Goal: Task Accomplishment & Management: Use online tool/utility

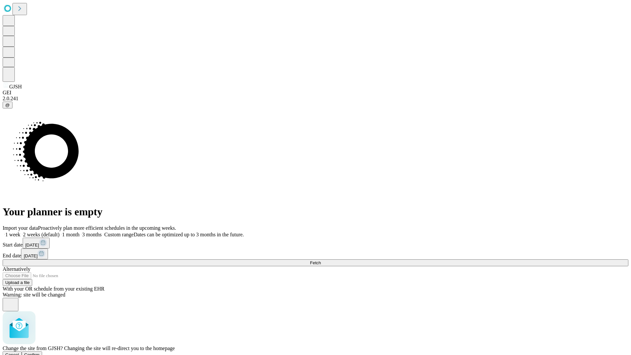
click at [40, 352] on span "Confirm" at bounding box center [31, 354] width 15 height 5
click at [59, 232] on label "2 weeks (default)" at bounding box center [39, 235] width 39 height 6
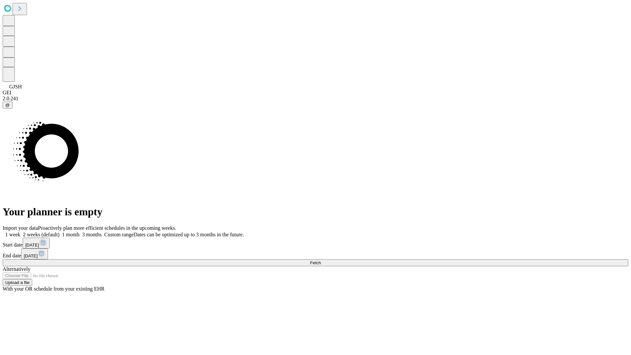
click at [321, 260] on span "Fetch" at bounding box center [315, 262] width 11 height 5
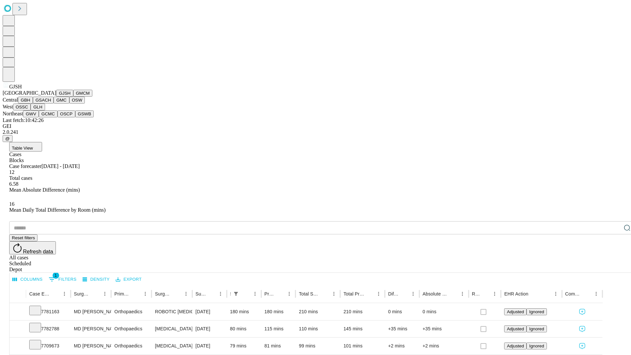
click at [73, 97] on button "GMCM" at bounding box center [82, 93] width 19 height 7
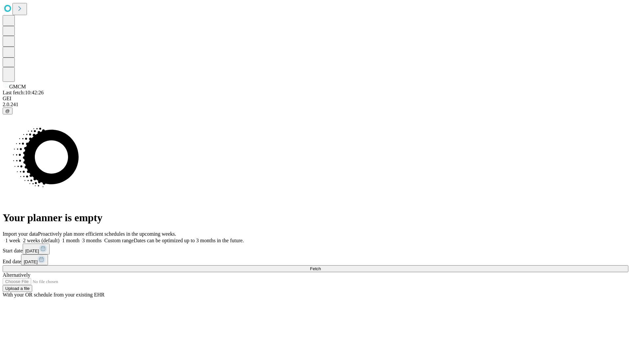
click at [59, 238] on label "2 weeks (default)" at bounding box center [39, 241] width 39 height 6
click at [321, 266] on span "Fetch" at bounding box center [315, 268] width 11 height 5
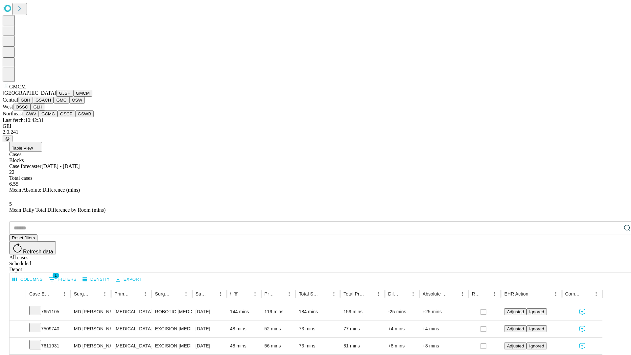
click at [33, 104] on button "GBH" at bounding box center [25, 100] width 15 height 7
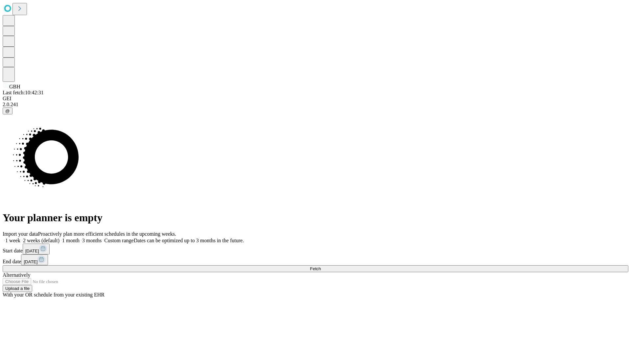
click at [59, 238] on label "2 weeks (default)" at bounding box center [39, 241] width 39 height 6
click at [321, 266] on span "Fetch" at bounding box center [315, 268] width 11 height 5
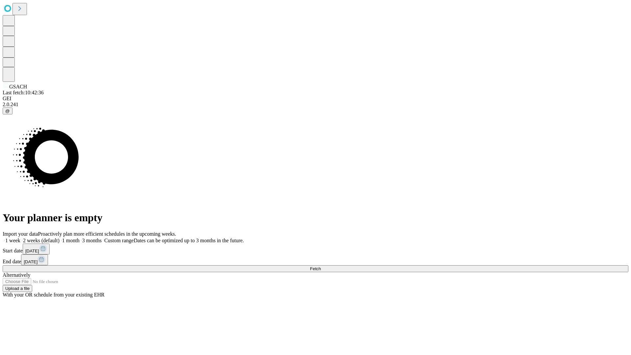
click at [59, 238] on label "2 weeks (default)" at bounding box center [39, 241] width 39 height 6
click at [321, 266] on span "Fetch" at bounding box center [315, 268] width 11 height 5
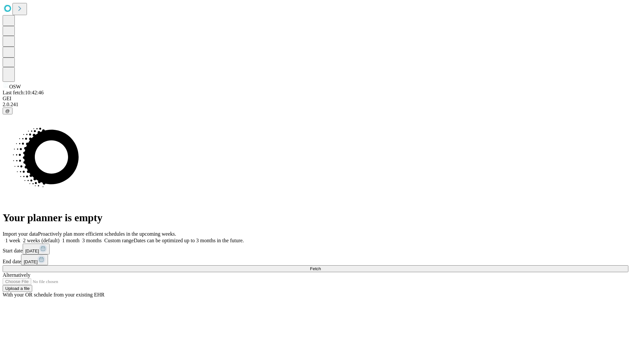
click at [59, 238] on label "2 weeks (default)" at bounding box center [39, 241] width 39 height 6
click at [321, 266] on span "Fetch" at bounding box center [315, 268] width 11 height 5
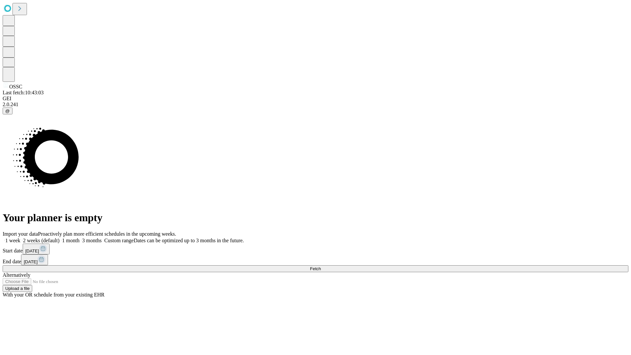
click at [59, 238] on label "2 weeks (default)" at bounding box center [39, 241] width 39 height 6
click at [321, 266] on span "Fetch" at bounding box center [315, 268] width 11 height 5
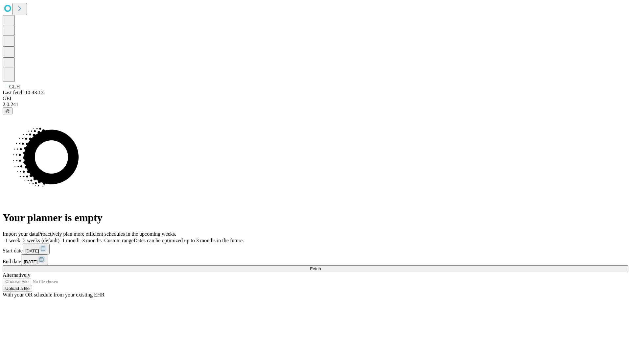
click at [59, 238] on label "2 weeks (default)" at bounding box center [39, 241] width 39 height 6
click at [321, 266] on span "Fetch" at bounding box center [315, 268] width 11 height 5
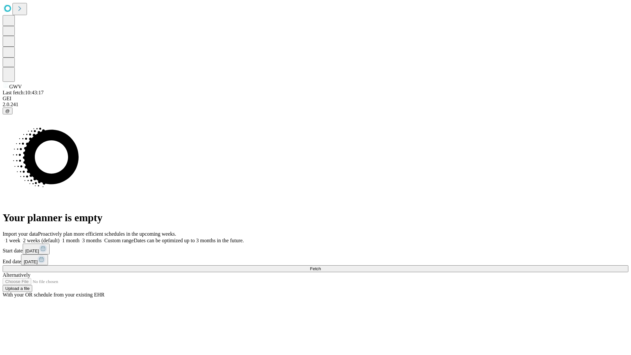
click at [59, 238] on label "2 weeks (default)" at bounding box center [39, 241] width 39 height 6
click at [321, 266] on span "Fetch" at bounding box center [315, 268] width 11 height 5
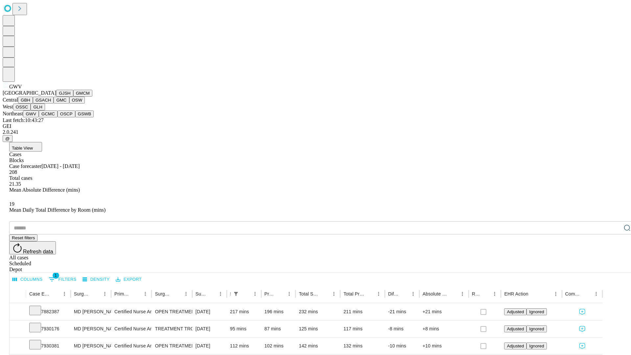
click at [51, 117] on button "GCMC" at bounding box center [48, 113] width 19 height 7
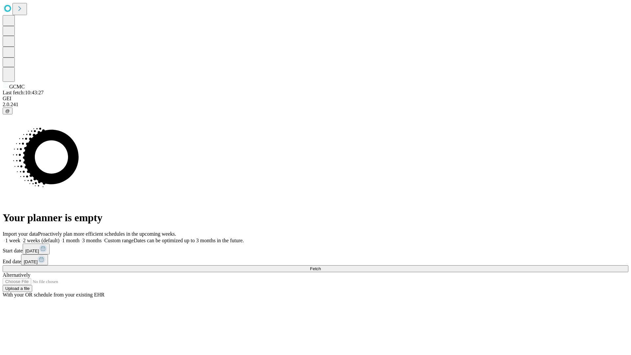
click at [59, 238] on label "2 weeks (default)" at bounding box center [39, 241] width 39 height 6
click at [321, 266] on span "Fetch" at bounding box center [315, 268] width 11 height 5
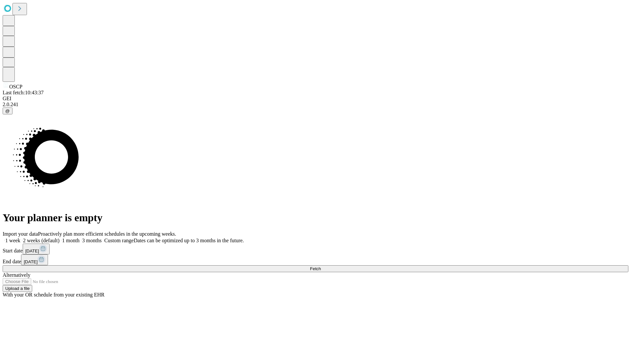
click at [59, 238] on label "2 weeks (default)" at bounding box center [39, 241] width 39 height 6
click at [321, 266] on span "Fetch" at bounding box center [315, 268] width 11 height 5
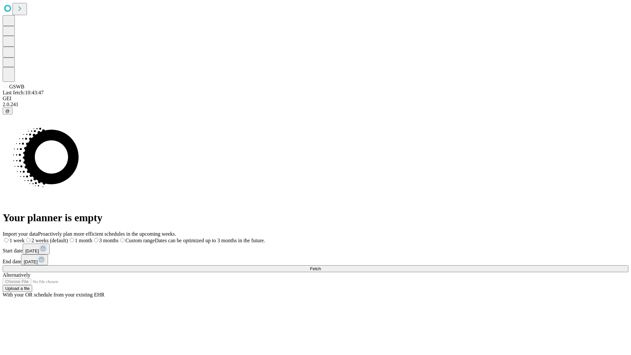
click at [68, 238] on label "2 weeks (default)" at bounding box center [46, 241] width 43 height 6
click at [321, 266] on span "Fetch" at bounding box center [315, 268] width 11 height 5
